Goal: Task Accomplishment & Management: Use online tool/utility

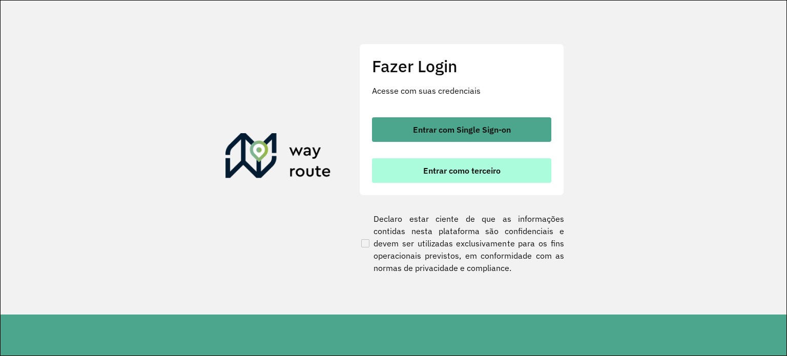
click at [457, 167] on span "Entrar como terceiro" at bounding box center [461, 170] width 77 height 8
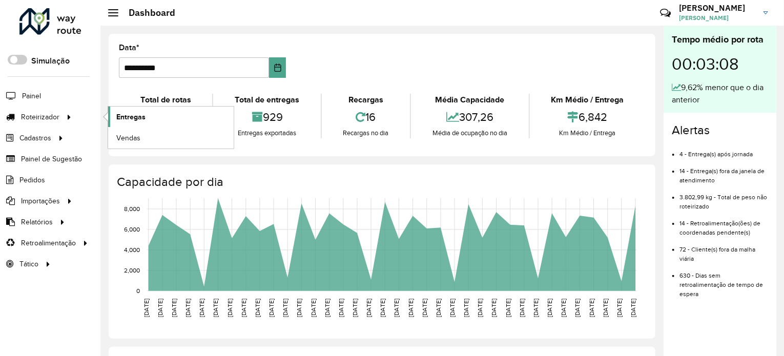
click at [125, 116] on span "Entregas" at bounding box center [130, 117] width 29 height 11
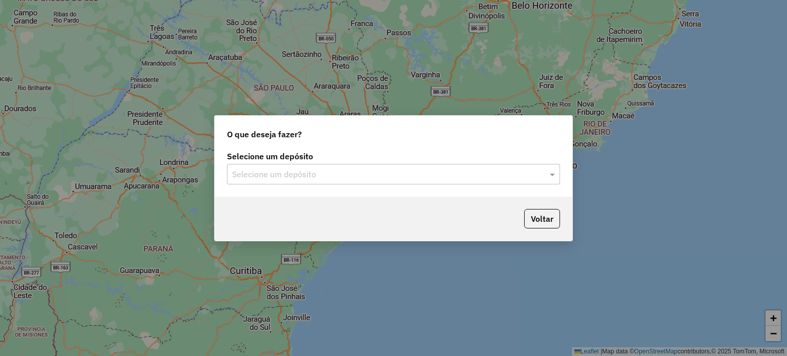
click at [285, 170] on input "text" at bounding box center [383, 174] width 302 height 12
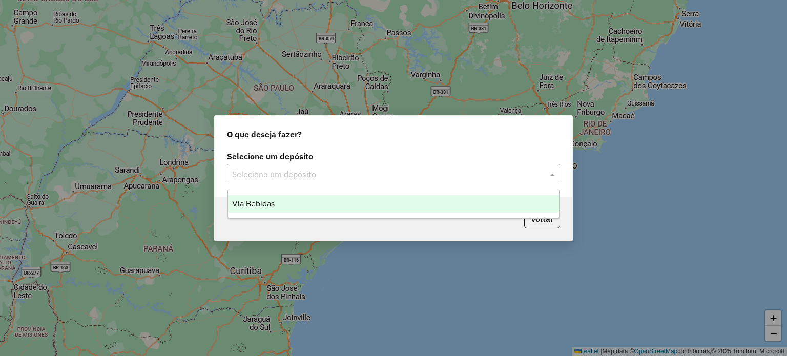
click at [278, 202] on div "Via Bebidas" at bounding box center [393, 203] width 331 height 17
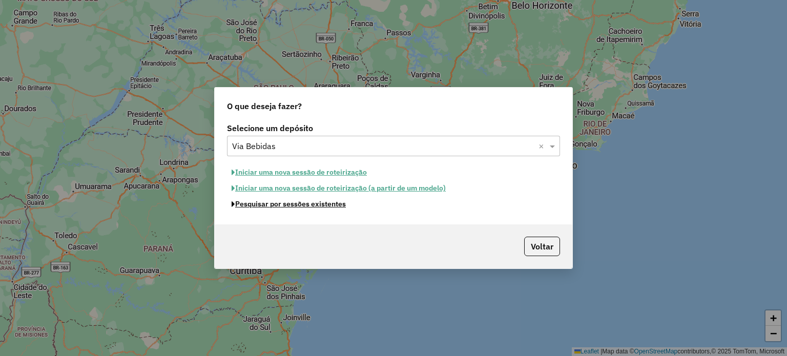
click at [281, 205] on button "Pesquisar por sessões existentes" at bounding box center [288, 204] width 123 height 16
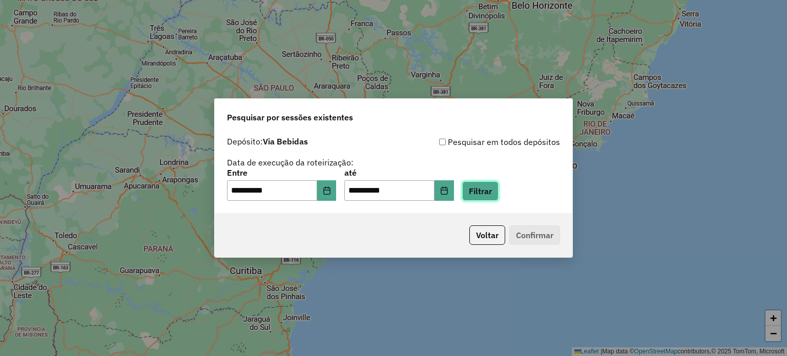
click at [494, 189] on button "Filtrar" at bounding box center [480, 190] width 36 height 19
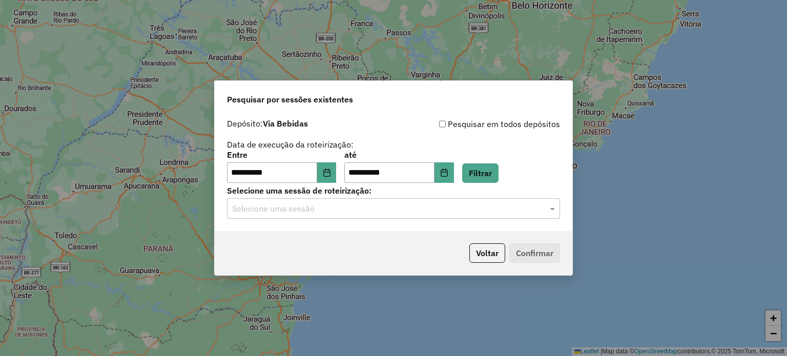
click at [256, 209] on input "text" at bounding box center [383, 209] width 302 height 12
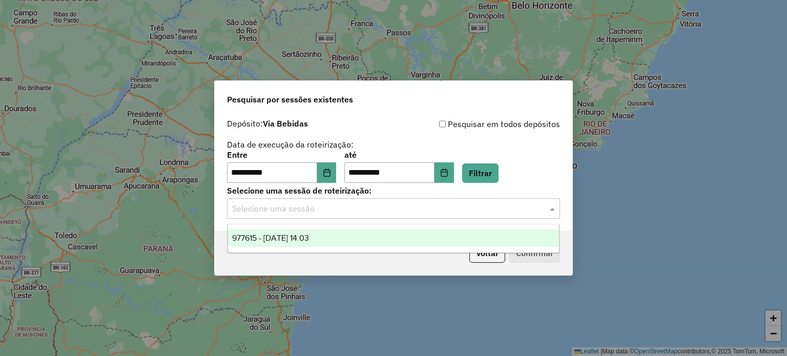
click at [267, 241] on span "977615 - 11/08/2025 14:03" at bounding box center [270, 238] width 77 height 9
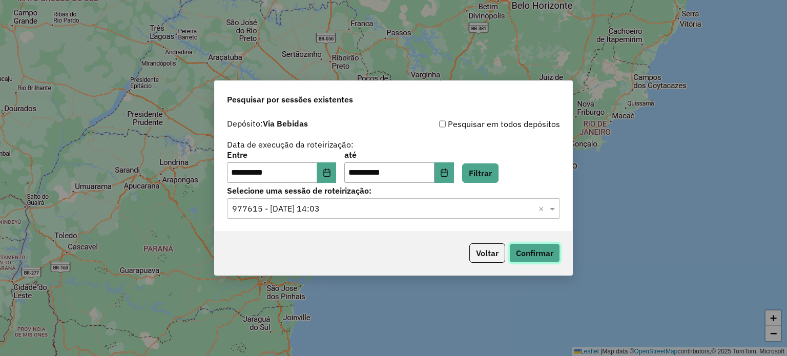
click at [525, 257] on button "Confirmar" at bounding box center [534, 252] width 51 height 19
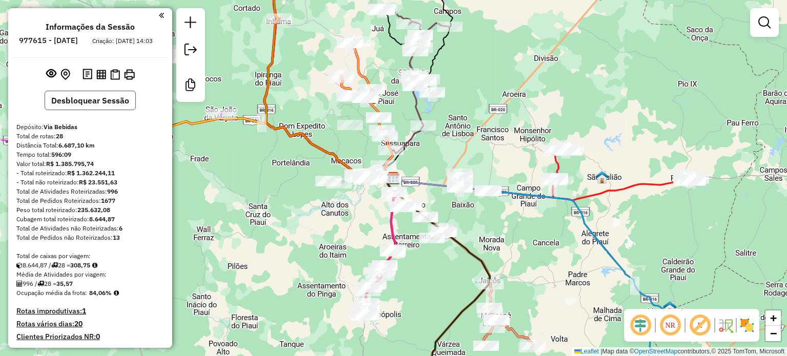
click at [89, 110] on button "Desbloquear Sessão" at bounding box center [90, 100] width 91 height 19
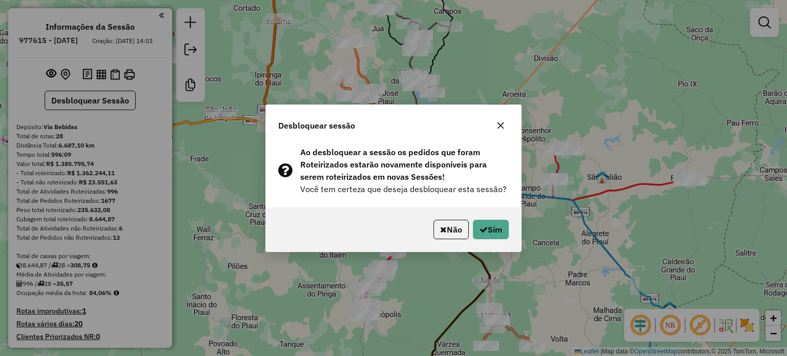
click at [494, 242] on div "Não Sim" at bounding box center [393, 229] width 255 height 44
click at [495, 227] on button "Sim" at bounding box center [491, 229] width 36 height 19
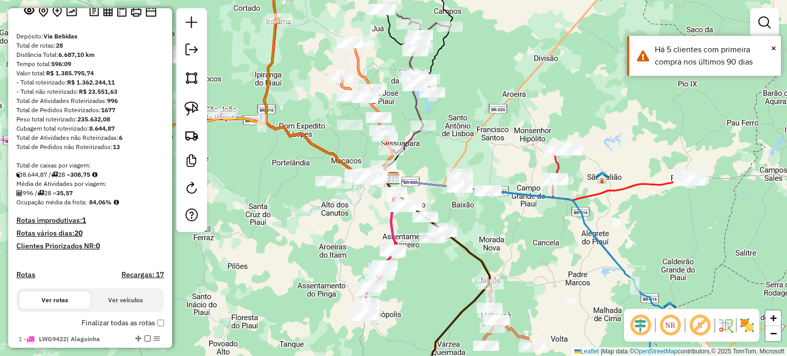
scroll to position [102, 0]
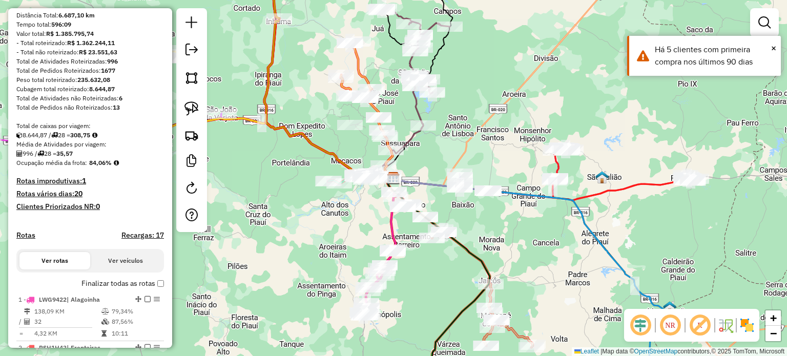
click at [153, 289] on label "Finalizar todas as rotas" at bounding box center [122, 283] width 82 height 11
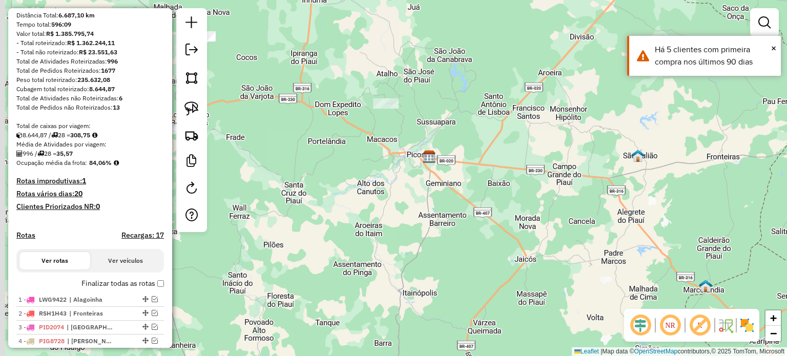
drag, startPoint x: 328, startPoint y: 261, endPoint x: 352, endPoint y: 236, distance: 34.4
click at [356, 229] on div "Janela de atendimento Grade de atendimento Capacidade Transportadoras Veículos …" at bounding box center [393, 178] width 787 height 356
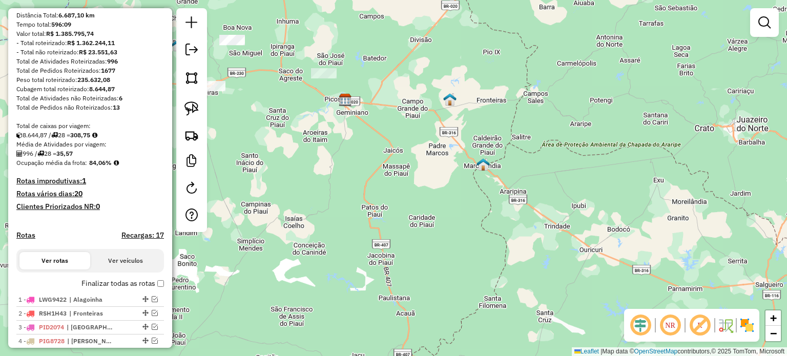
drag, startPoint x: 348, startPoint y: 256, endPoint x: 303, endPoint y: 158, distance: 107.7
click at [303, 158] on div "Janela de atendimento Grade de atendimento Capacidade Transportadoras Veículos …" at bounding box center [393, 178] width 787 height 356
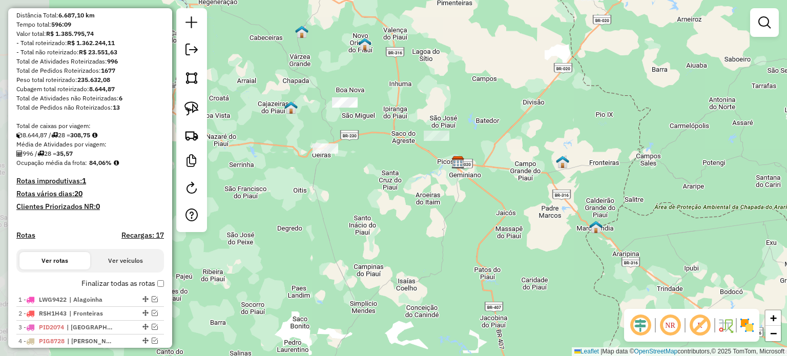
drag, startPoint x: 410, startPoint y: 225, endPoint x: 533, endPoint y: 311, distance: 149.6
click at [534, 311] on div "Janela de atendimento Grade de atendimento Capacidade Transportadoras Veículos …" at bounding box center [393, 178] width 787 height 356
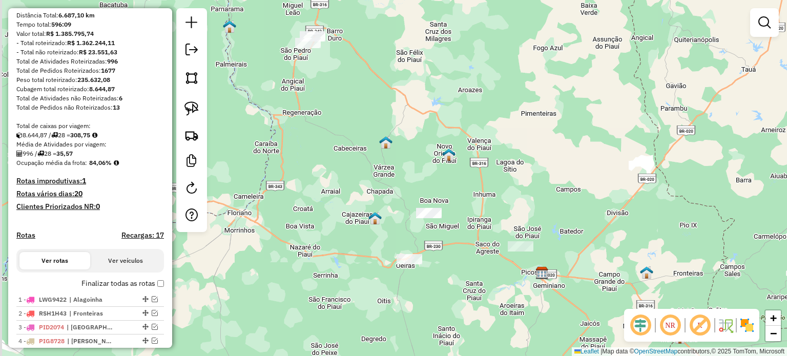
drag, startPoint x: 385, startPoint y: 209, endPoint x: 468, endPoint y: 317, distance: 136.2
click at [468, 317] on div "Janela de atendimento Grade de atendimento Capacidade Transportadoras Veículos …" at bounding box center [393, 178] width 787 height 356
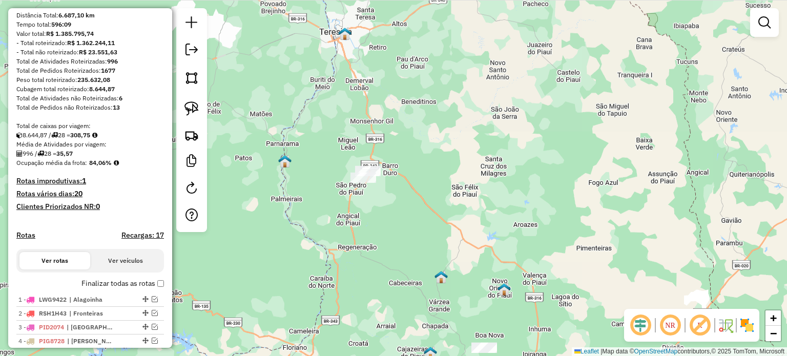
drag, startPoint x: 404, startPoint y: 298, endPoint x: 413, endPoint y: 321, distance: 24.8
click at [413, 321] on div "Janela de atendimento Grade de atendimento Capacidade Transportadoras Veículos …" at bounding box center [393, 178] width 787 height 356
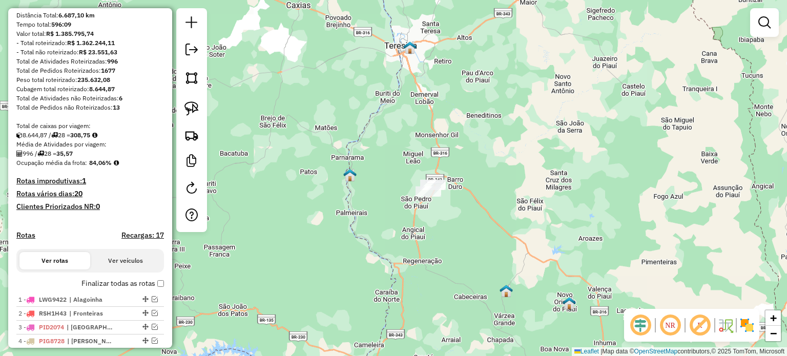
drag, startPoint x: 395, startPoint y: 251, endPoint x: 450, endPoint y: 147, distance: 118.0
click at [455, 178] on div "Janela de atendimento Grade de atendimento Capacidade Transportadoras Veículos …" at bounding box center [393, 178] width 787 height 356
click at [449, 144] on div "Janela de atendimento Grade de atendimento Capacidade Transportadoras Veículos …" at bounding box center [393, 178] width 787 height 356
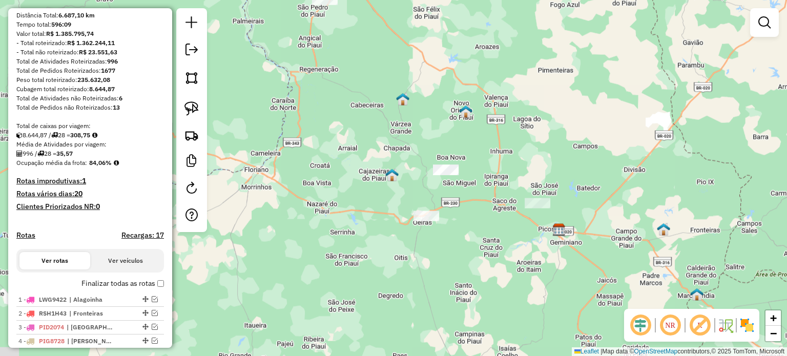
drag, startPoint x: 491, startPoint y: 241, endPoint x: 373, endPoint y: 166, distance: 139.8
click at [385, 168] on img at bounding box center [391, 174] width 13 height 13
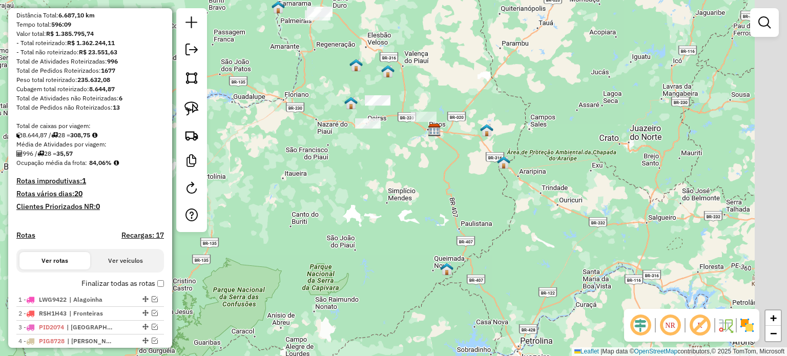
drag, startPoint x: 406, startPoint y: 238, endPoint x: 376, endPoint y: 191, distance: 55.3
click at [376, 191] on div "Janela de atendimento Grade de atendimento Capacidade Transportadoras Veículos …" at bounding box center [393, 178] width 787 height 356
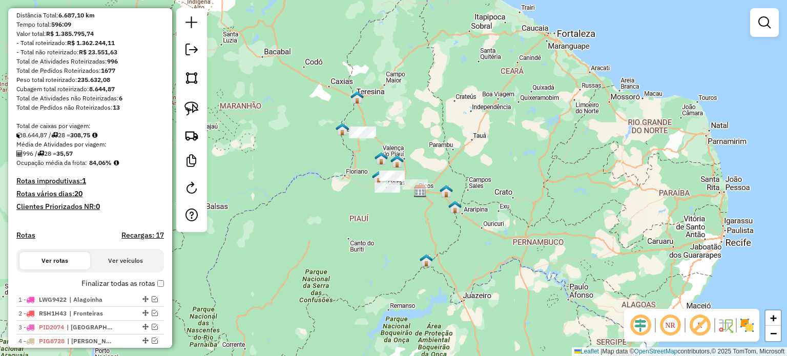
drag, startPoint x: 386, startPoint y: 203, endPoint x: 399, endPoint y: 237, distance: 36.3
click at [399, 237] on div "Janela de atendimento Grade de atendimento Capacidade Transportadoras Veículos …" at bounding box center [393, 178] width 787 height 356
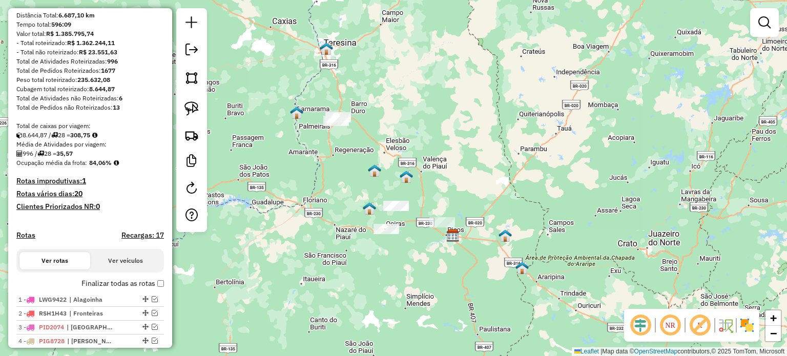
drag, startPoint x: 385, startPoint y: 202, endPoint x: 393, endPoint y: 269, distance: 67.6
click at [393, 269] on div "Janela de atendimento Grade de atendimento Capacidade Transportadoras Veículos …" at bounding box center [393, 178] width 787 height 356
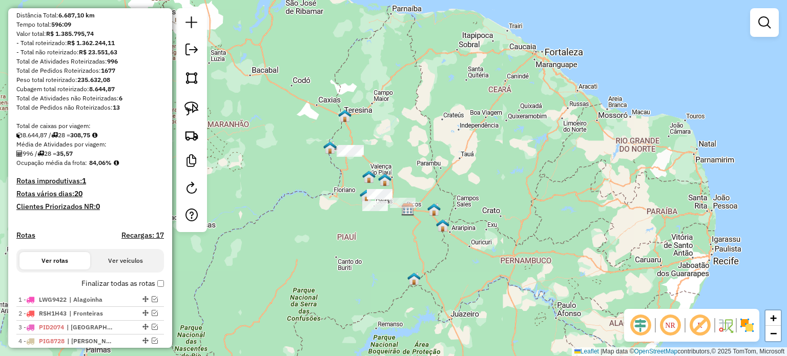
drag, startPoint x: 375, startPoint y: 236, endPoint x: 361, endPoint y: 208, distance: 30.9
click at [361, 208] on div "Janela de atendimento Grade de atendimento Capacidade Transportadoras Veículos …" at bounding box center [393, 178] width 787 height 356
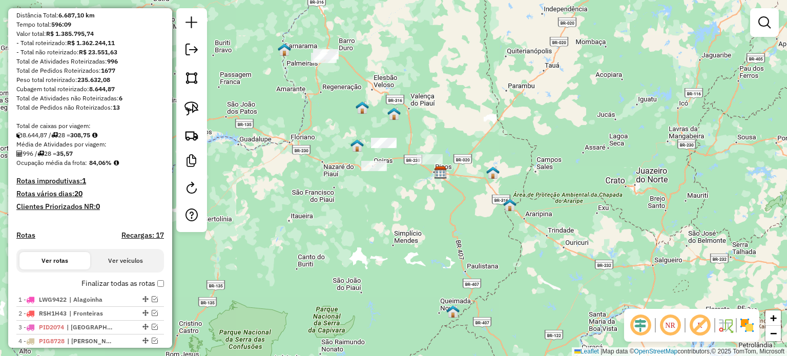
drag, startPoint x: 382, startPoint y: 195, endPoint x: 397, endPoint y: 228, distance: 36.2
click at [397, 228] on div "Janela de atendimento Grade de atendimento Capacidade Transportadoras Veículos …" at bounding box center [393, 178] width 787 height 356
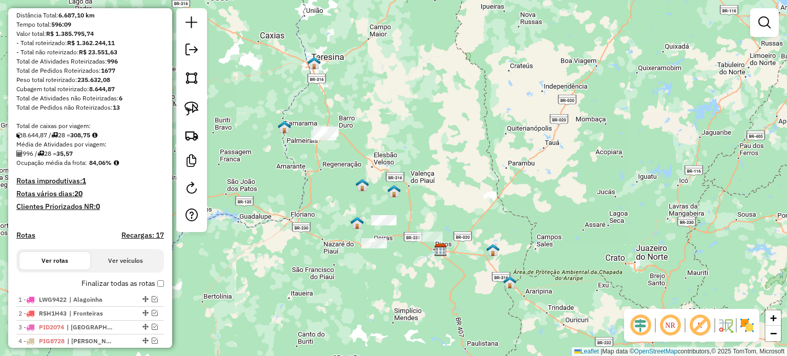
drag, startPoint x: 461, startPoint y: 123, endPoint x: 446, endPoint y: 167, distance: 47.1
click at [446, 167] on div "Janela de atendimento Grade de atendimento Capacidade Transportadoras Veículos …" at bounding box center [393, 178] width 787 height 356
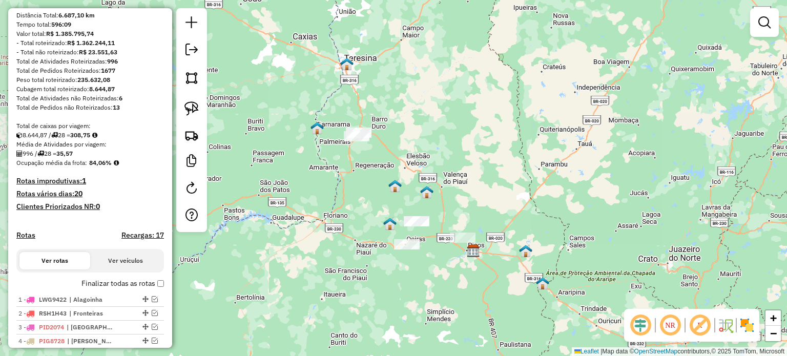
drag, startPoint x: 449, startPoint y: 169, endPoint x: 477, endPoint y: 168, distance: 28.2
click at [477, 168] on div "Janela de atendimento Grade de atendimento Capacidade Transportadoras Veículos …" at bounding box center [393, 178] width 787 height 356
click at [196, 112] on img at bounding box center [191, 108] width 14 height 14
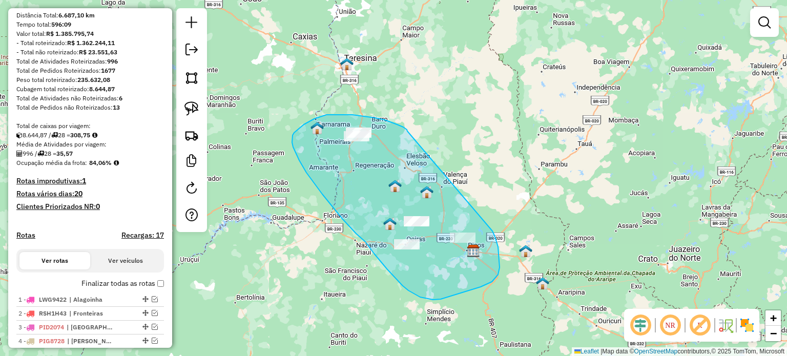
drag, startPoint x: 407, startPoint y: 131, endPoint x: 490, endPoint y: 229, distance: 128.3
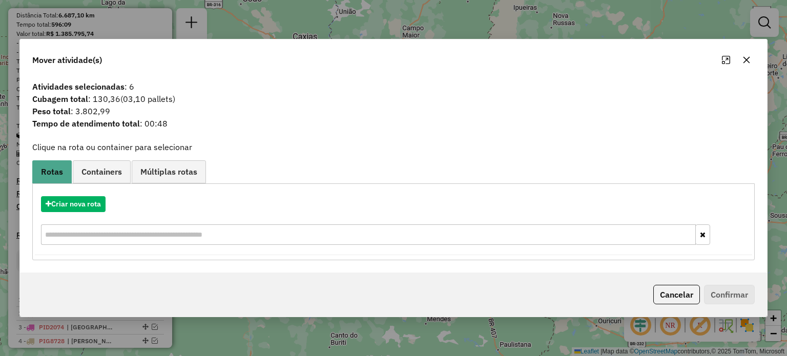
click at [746, 59] on icon "button" at bounding box center [746, 60] width 8 height 8
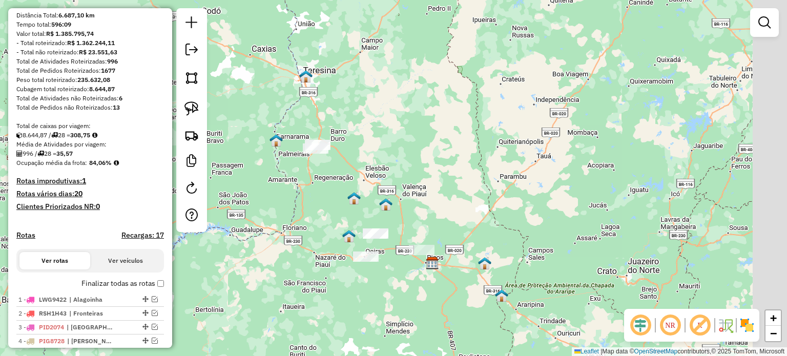
drag, startPoint x: 351, startPoint y: 116, endPoint x: 310, endPoint y: 129, distance: 42.8
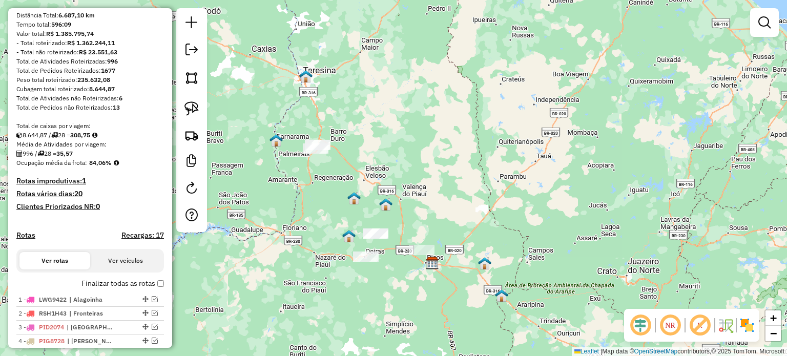
click at [310, 129] on div "Janela de atendimento Grade de atendimento Capacidade Transportadoras Veículos …" at bounding box center [393, 178] width 787 height 356
click at [205, 108] on div at bounding box center [191, 120] width 31 height 224
drag, startPoint x: 196, startPoint y: 107, endPoint x: 225, endPoint y: 118, distance: 31.3
click at [197, 107] on img at bounding box center [191, 108] width 14 height 14
drag, startPoint x: 280, startPoint y: 123, endPoint x: 336, endPoint y: 147, distance: 61.7
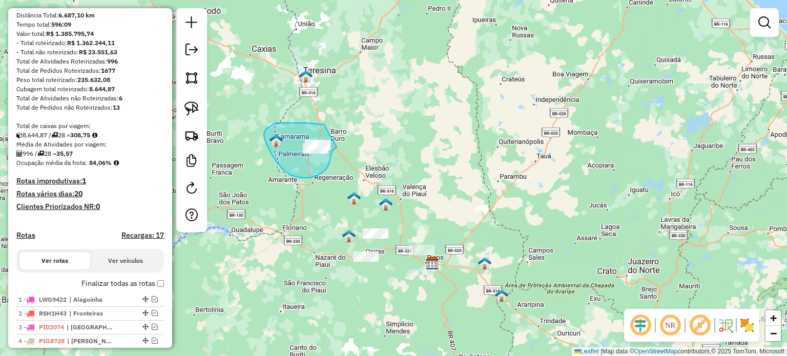
click at [336, 147] on div "Janela de atendimento Grade de atendimento Capacidade Transportadoras Veículos …" at bounding box center [393, 178] width 787 height 356
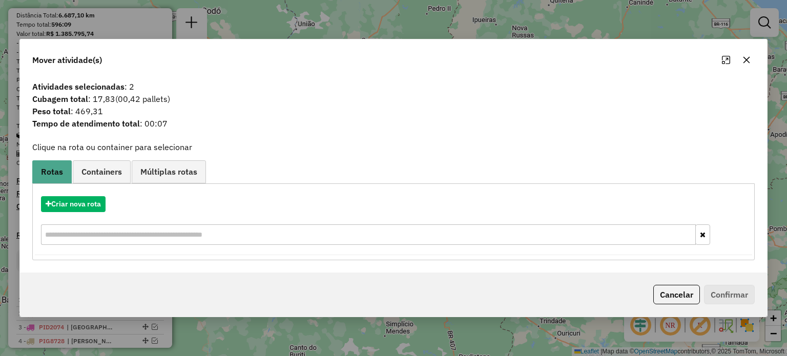
drag, startPoint x: 746, startPoint y: 60, endPoint x: 631, endPoint y: 110, distance: 125.0
click at [744, 60] on icon "button" at bounding box center [746, 59] width 7 height 7
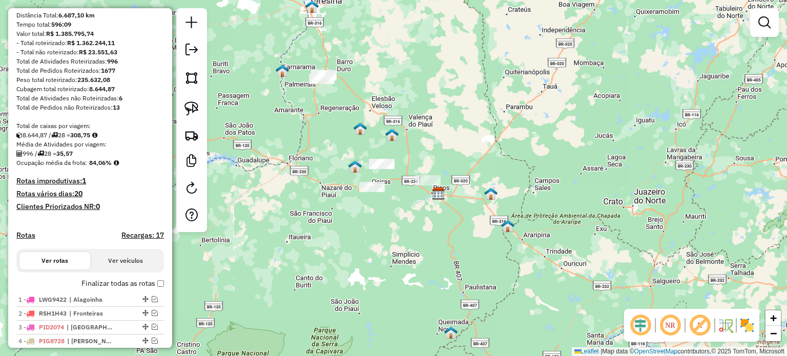
drag, startPoint x: 577, startPoint y: 184, endPoint x: 561, endPoint y: 102, distance: 83.5
click at [576, 110] on div "Janela de atendimento Grade de atendimento Capacidade Transportadoras Veículos …" at bounding box center [393, 178] width 787 height 356
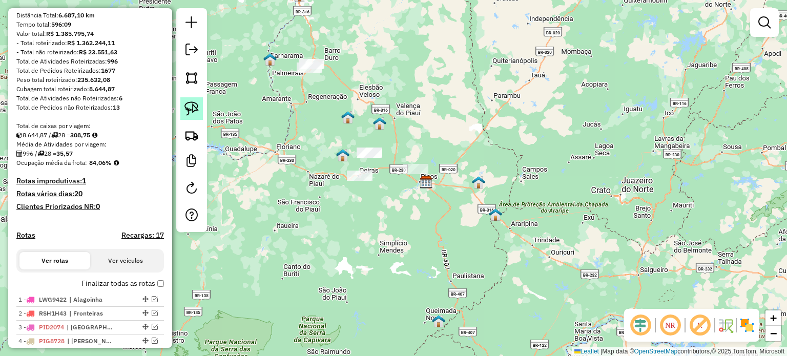
drag, startPoint x: 182, startPoint y: 111, endPoint x: 191, endPoint y: 110, distance: 8.2
click at [182, 111] on link at bounding box center [191, 108] width 23 height 23
drag, startPoint x: 420, startPoint y: 144, endPoint x: 440, endPoint y: 176, distance: 37.1
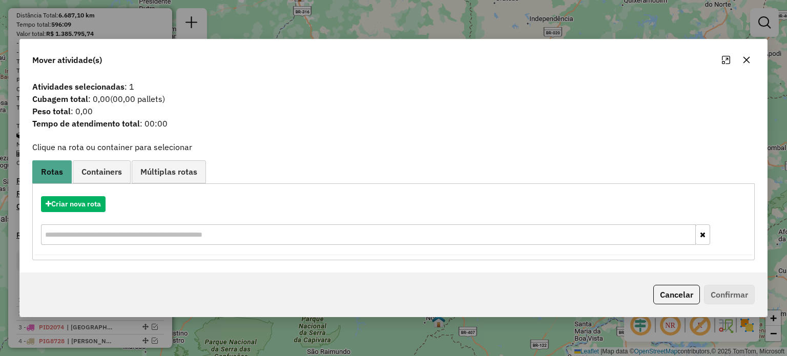
drag, startPoint x: 744, startPoint y: 60, endPoint x: 739, endPoint y: 57, distance: 5.5
click at [744, 60] on icon "button" at bounding box center [746, 60] width 8 height 8
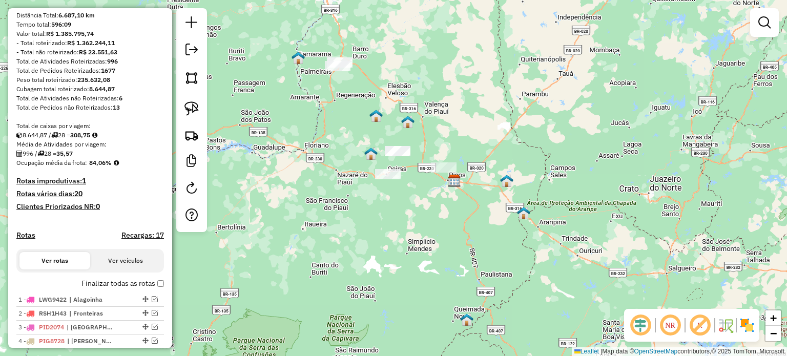
drag, startPoint x: 574, startPoint y: 138, endPoint x: 592, endPoint y: 127, distance: 21.3
click at [609, 131] on div "Janela de atendimento Grade de atendimento Capacidade Transportadoras Veículos …" at bounding box center [393, 178] width 787 height 356
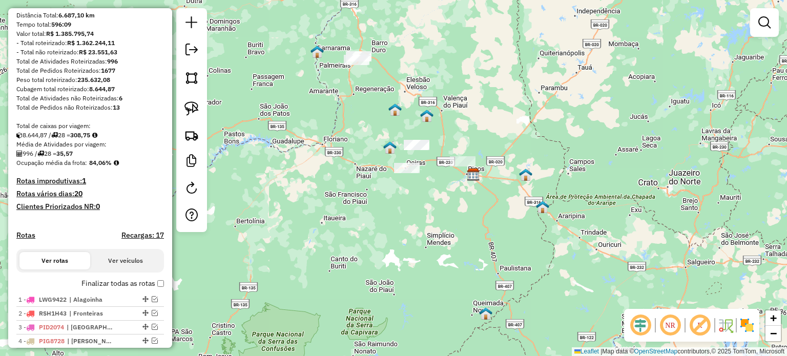
drag, startPoint x: 425, startPoint y: 116, endPoint x: 356, endPoint y: 118, distance: 68.1
click at [413, 120] on div "Janela de atendimento Grade de atendimento Capacidade Transportadoras Veículos …" at bounding box center [393, 178] width 787 height 356
click at [197, 111] on img at bounding box center [191, 108] width 14 height 14
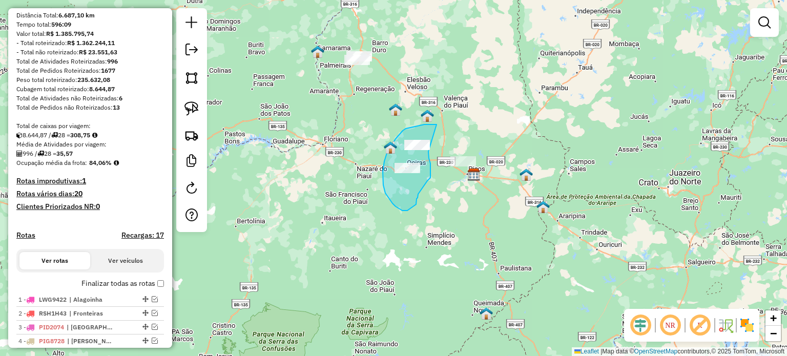
drag, startPoint x: 436, startPoint y: 124, endPoint x: 428, endPoint y: 152, distance: 28.4
click at [428, 152] on div "Janela de atendimento Grade de atendimento Capacidade Transportadoras Veículos …" at bounding box center [393, 178] width 787 height 356
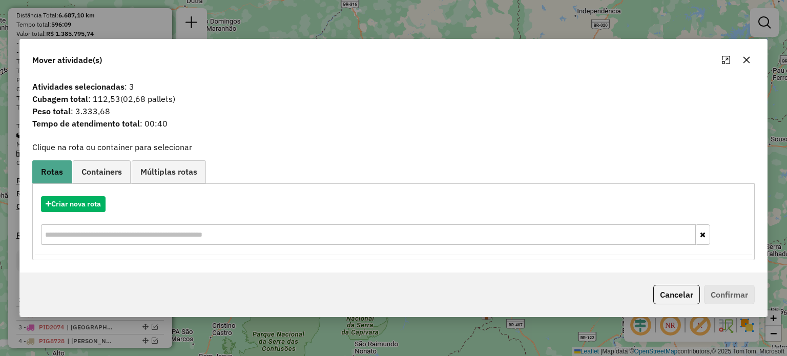
click at [738, 62] on button "button" at bounding box center [746, 60] width 16 height 16
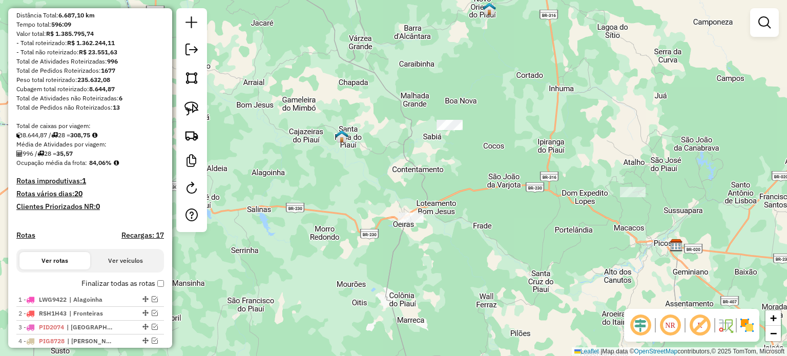
drag, startPoint x: 481, startPoint y: 149, endPoint x: 518, endPoint y: 167, distance: 41.0
click at [521, 170] on div "Janela de atendimento Grade de atendimento Capacidade Transportadoras Veículos …" at bounding box center [393, 178] width 787 height 356
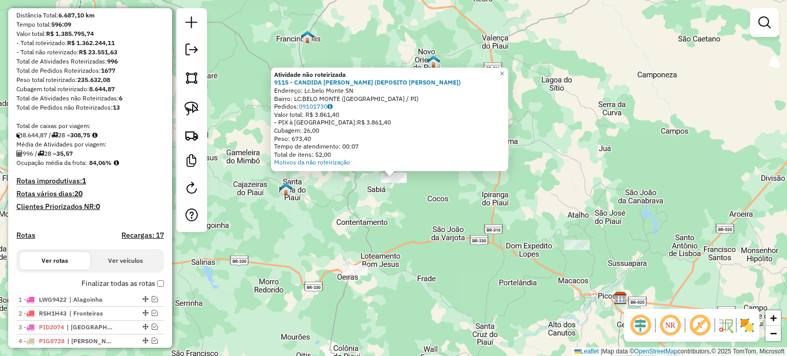
drag, startPoint x: 475, startPoint y: 208, endPoint x: 465, endPoint y: 196, distance: 16.0
click at [474, 208] on div "Atividade não roteirizada 9115 - CANDIDA [PERSON_NAME] (DEPOSITO [PERSON_NAME])…" at bounding box center [393, 178] width 787 height 356
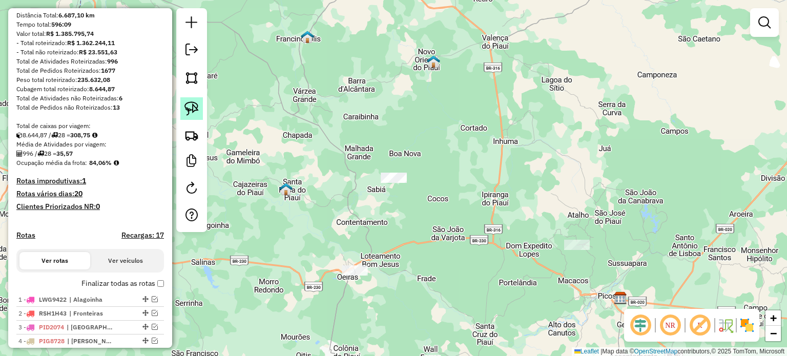
click at [199, 103] on link at bounding box center [191, 108] width 23 height 23
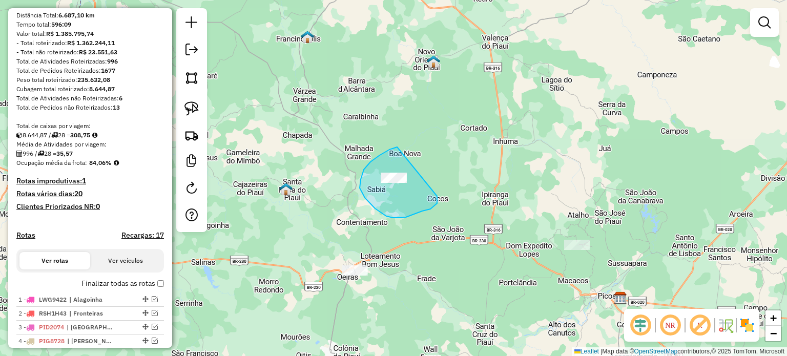
drag, startPoint x: 397, startPoint y: 147, endPoint x: 432, endPoint y: 188, distance: 54.2
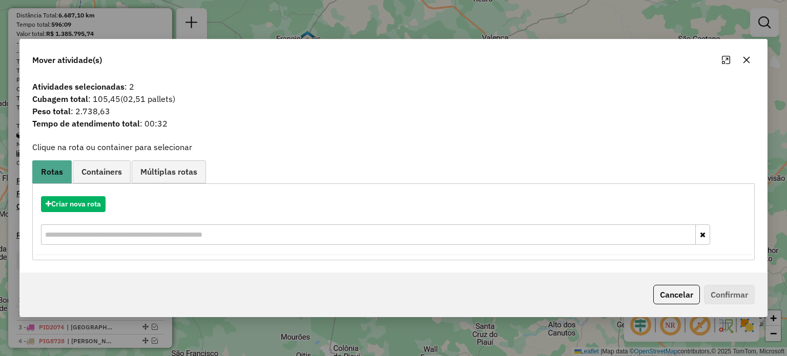
click at [741, 59] on button "button" at bounding box center [746, 60] width 16 height 16
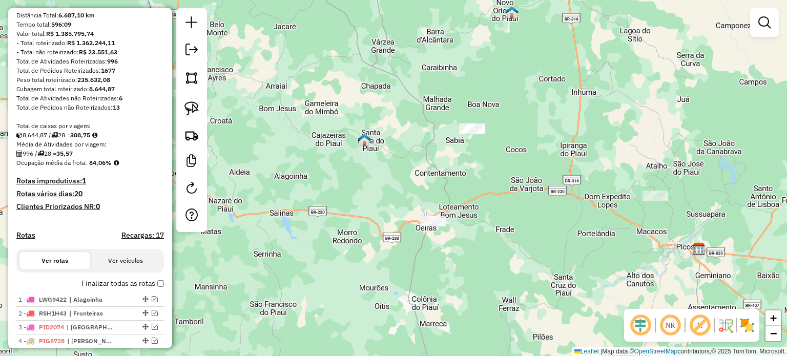
drag, startPoint x: 498, startPoint y: 278, endPoint x: 450, endPoint y: 193, distance: 97.2
click at [572, 224] on div "Janela de atendimento Grade de atendimento Capacidade Transportadoras Veículos …" at bounding box center [393, 178] width 787 height 356
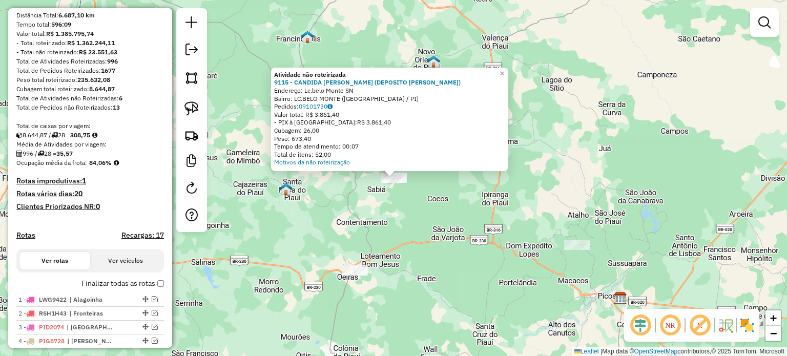
click at [437, 215] on div "Atividade não roteirizada 9115 - CANDIDA [PERSON_NAME] (DEPOSITO [PERSON_NAME])…" at bounding box center [393, 178] width 787 height 356
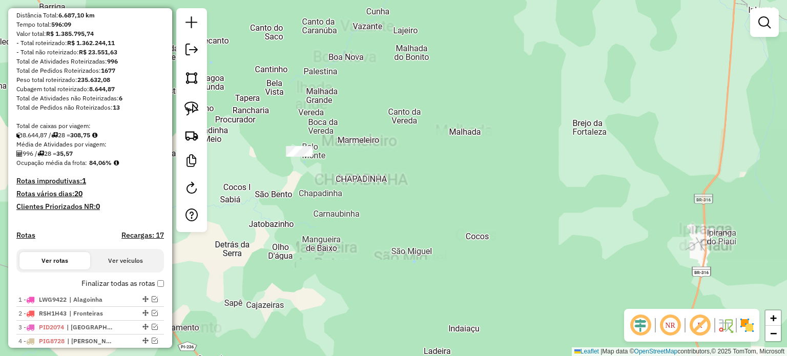
drag, startPoint x: 389, startPoint y: 194, endPoint x: 494, endPoint y: 205, distance: 105.1
click at [494, 205] on div "Janela de atendimento Grade de atendimento Capacidade Transportadoras Veículos …" at bounding box center [393, 178] width 787 height 356
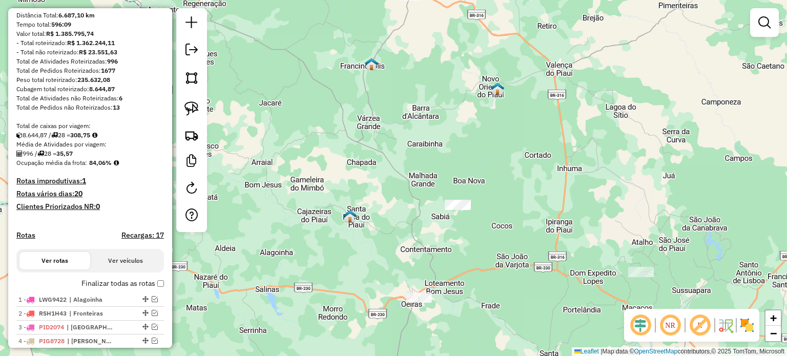
drag, startPoint x: 444, startPoint y: 246, endPoint x: 442, endPoint y: 191, distance: 54.8
click at [442, 193] on div "Janela de atendimento Grade de atendimento Capacidade Transportadoras Veículos …" at bounding box center [393, 178] width 787 height 356
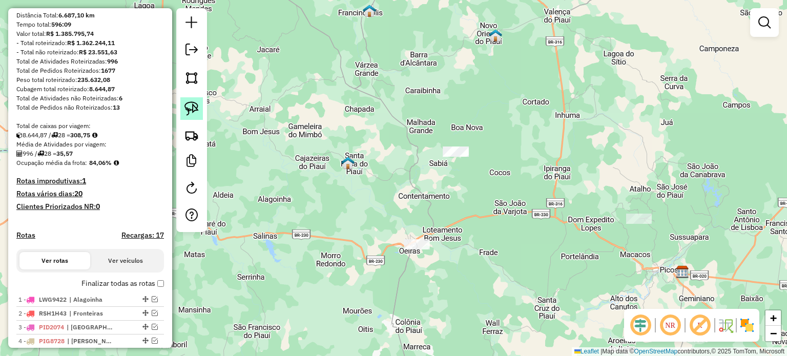
click at [183, 111] on link at bounding box center [191, 108] width 23 height 23
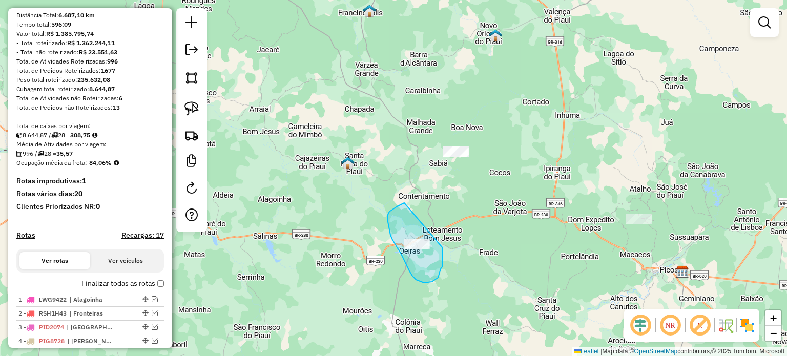
drag, startPoint x: 403, startPoint y: 203, endPoint x: 440, endPoint y: 243, distance: 55.1
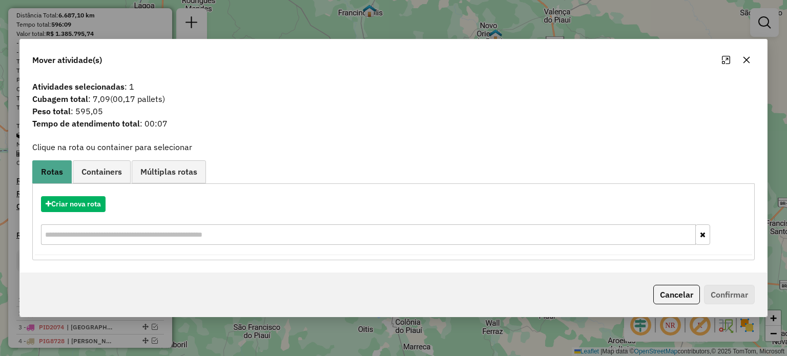
click at [751, 64] on button "button" at bounding box center [746, 60] width 16 height 16
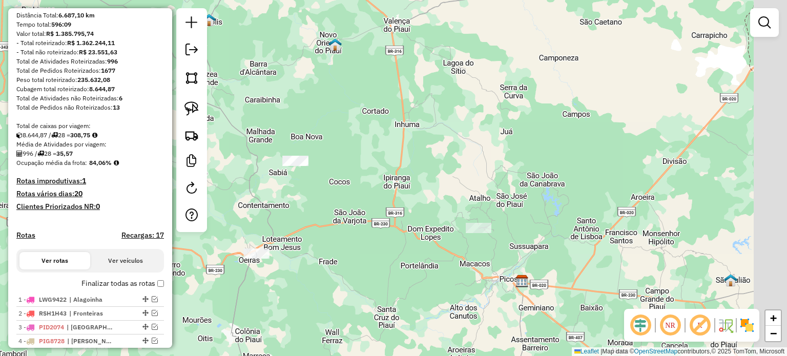
drag, startPoint x: 648, startPoint y: 190, endPoint x: 466, endPoint y: 208, distance: 183.2
click at [474, 207] on div "Janela de atendimento Grade de atendimento Capacidade Transportadoras Veículos …" at bounding box center [393, 178] width 787 height 356
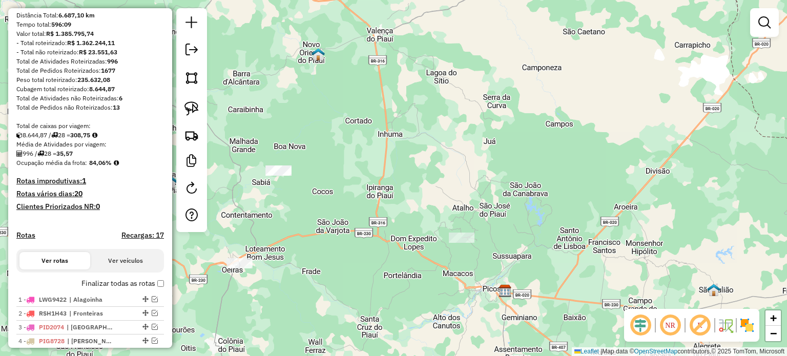
click at [462, 243] on div at bounding box center [462, 237] width 26 height 10
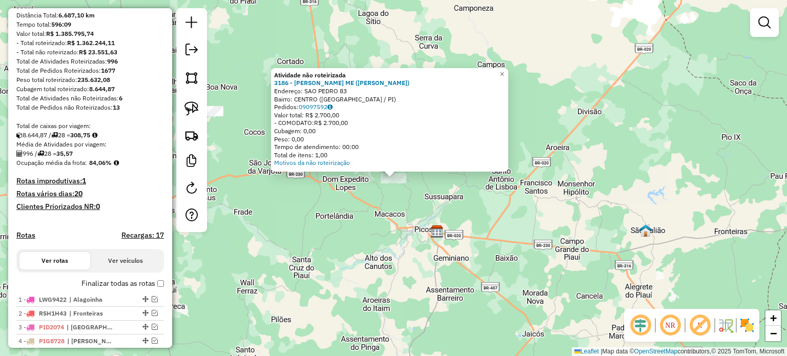
click at [515, 211] on div "Atividade não roteirizada 3186 - DEUSIMAR BORGES LEAL ME ([PERSON_NAME]) Endere…" at bounding box center [393, 178] width 787 height 356
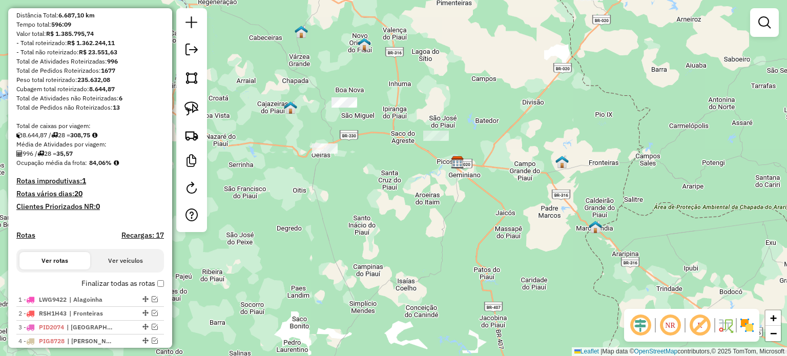
drag, startPoint x: 474, startPoint y: 221, endPoint x: 466, endPoint y: 181, distance: 40.8
click at [466, 182] on div "Janela de atendimento Grade de atendimento Capacidade Transportadoras Veículos …" at bounding box center [393, 178] width 787 height 356
